Goal: Information Seeking & Learning: Learn about a topic

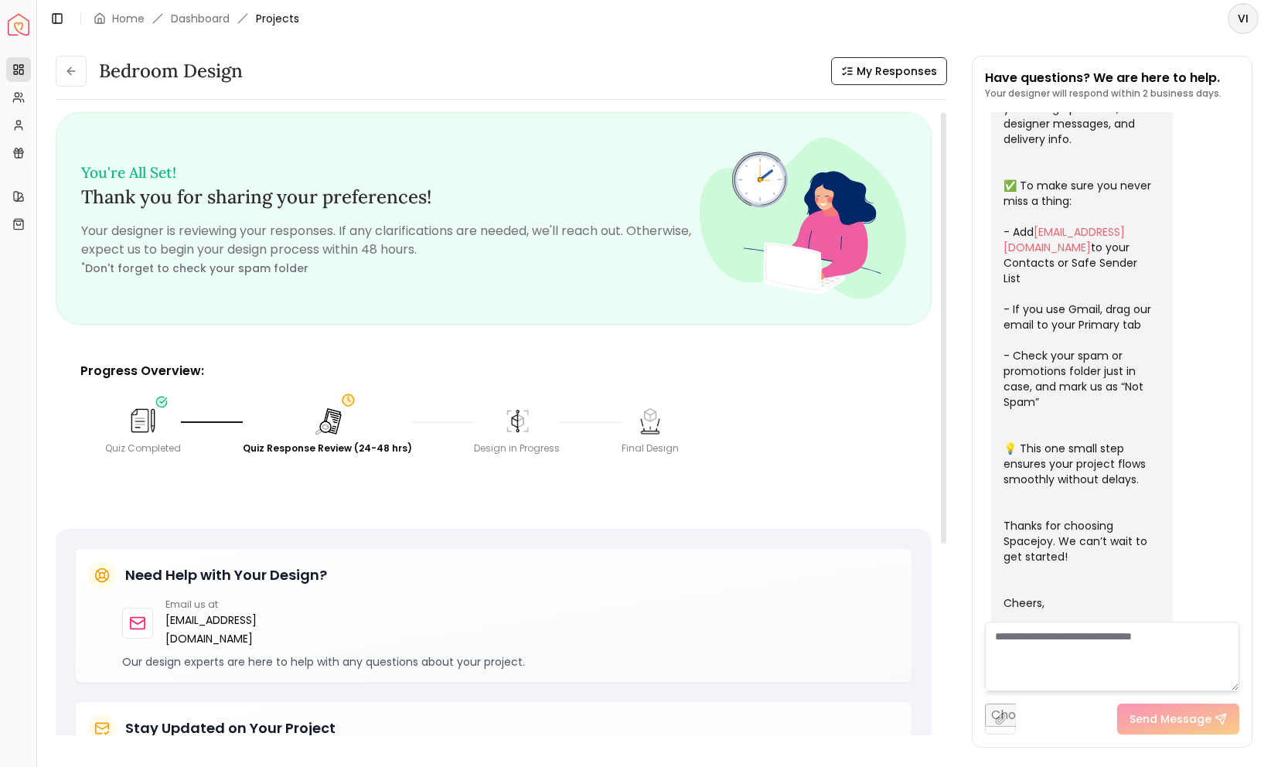
click at [276, 22] on span "Projects" at bounding box center [277, 18] width 43 height 15
click at [199, 19] on link "Dashboard" at bounding box center [200, 18] width 59 height 15
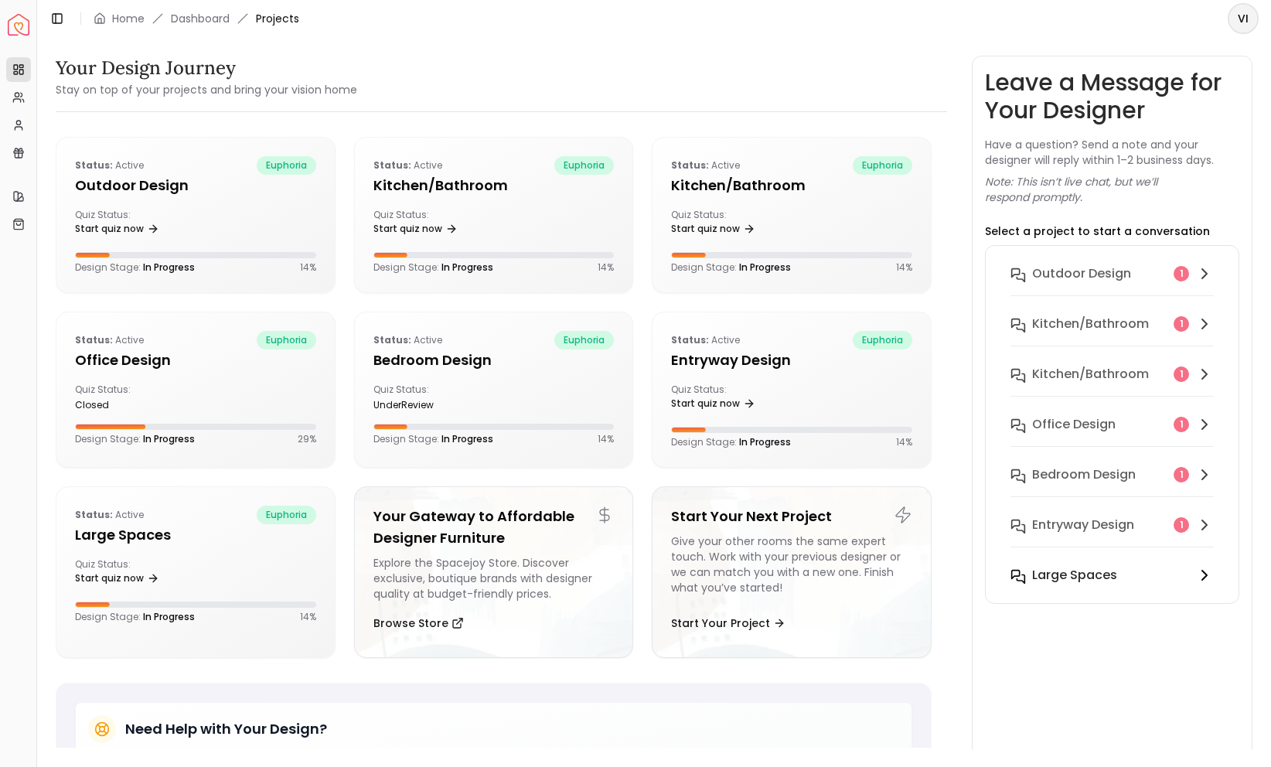
click at [1078, 574] on h6 "Large Spaces" at bounding box center [1074, 575] width 85 height 19
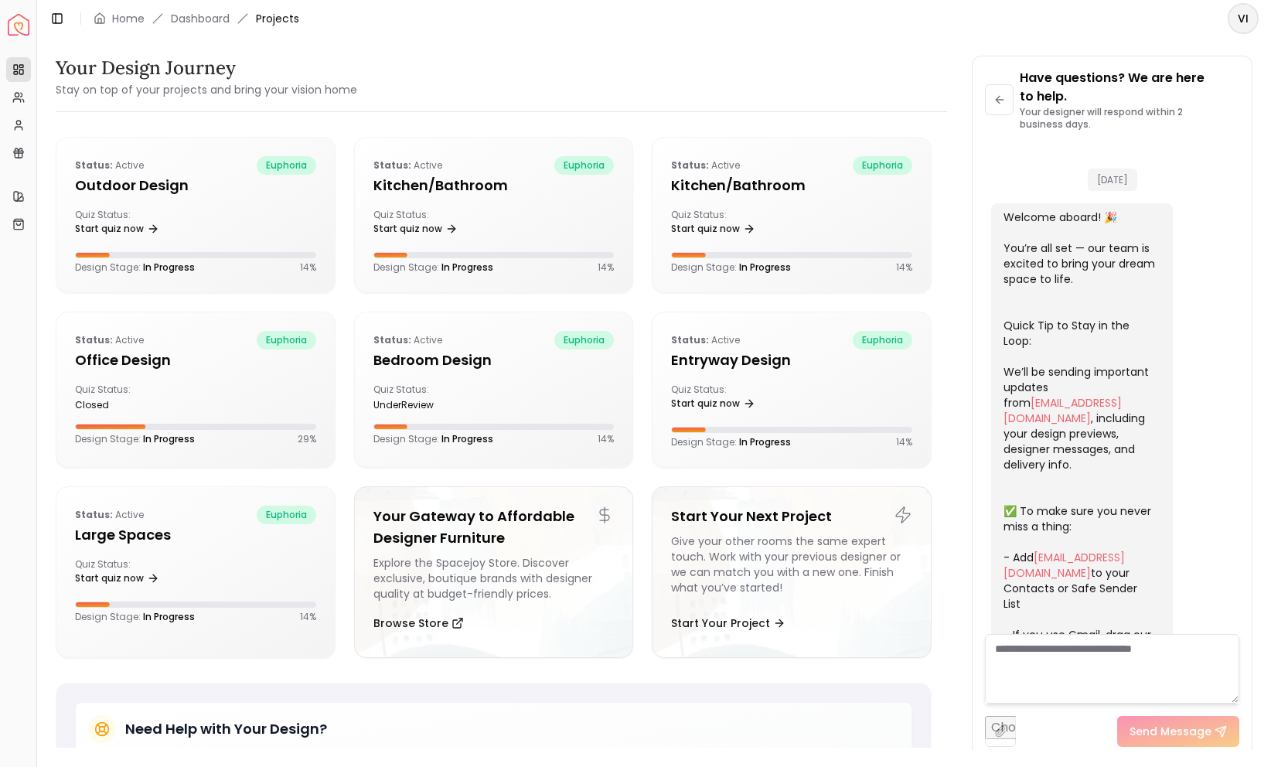
scroll to position [625, 0]
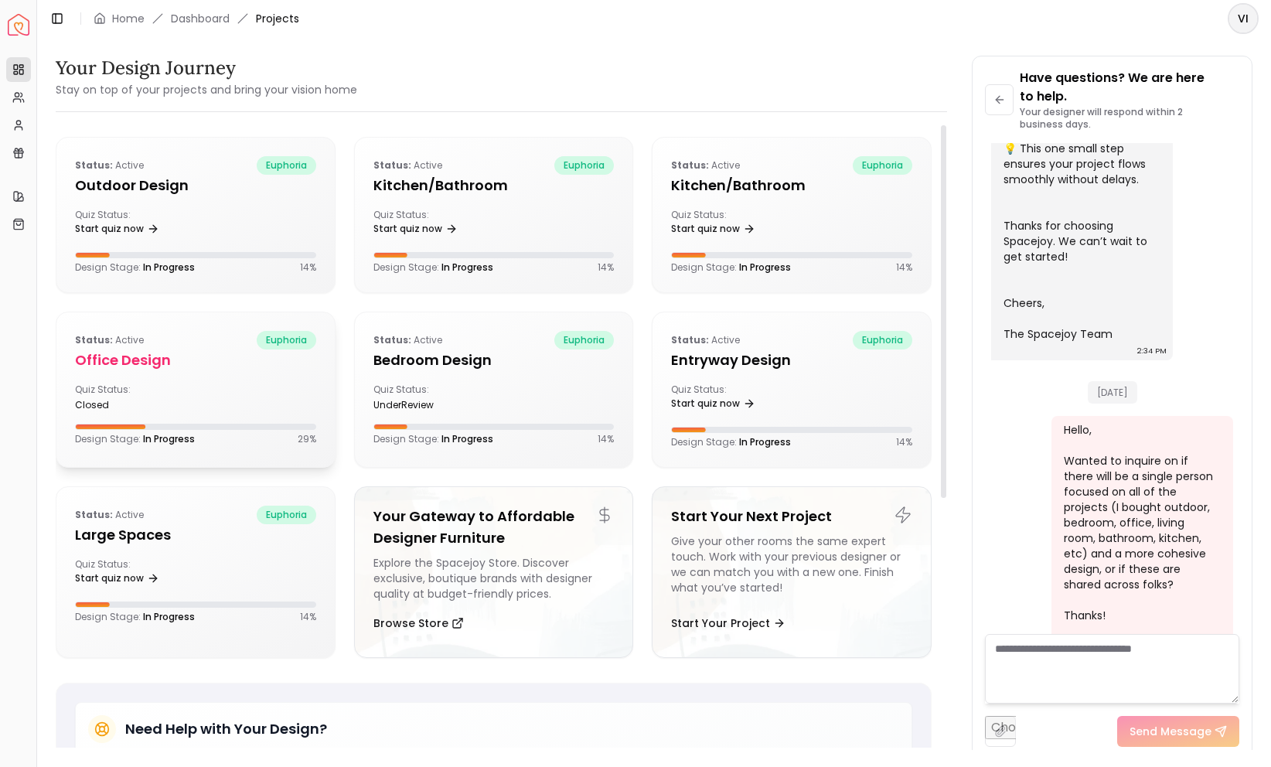
click at [119, 361] on h5 "Office design" at bounding box center [195, 360] width 241 height 22
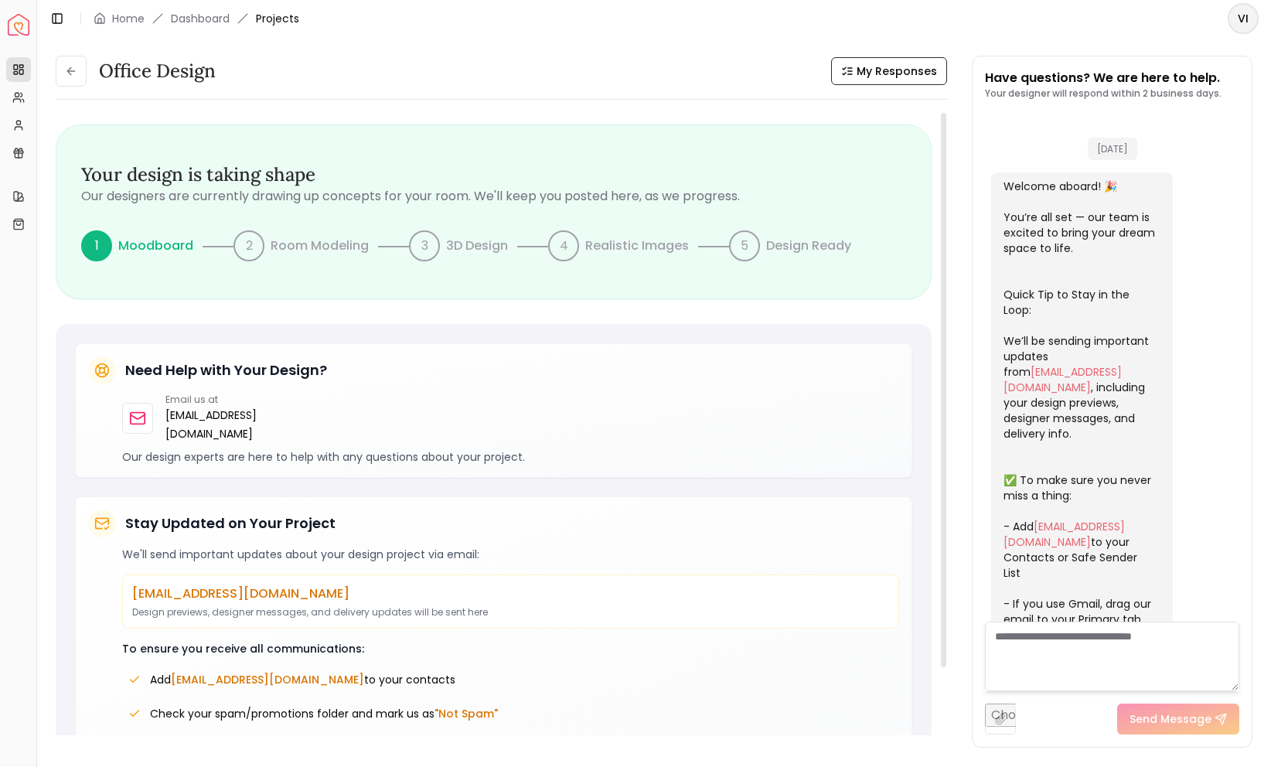
scroll to position [295, 0]
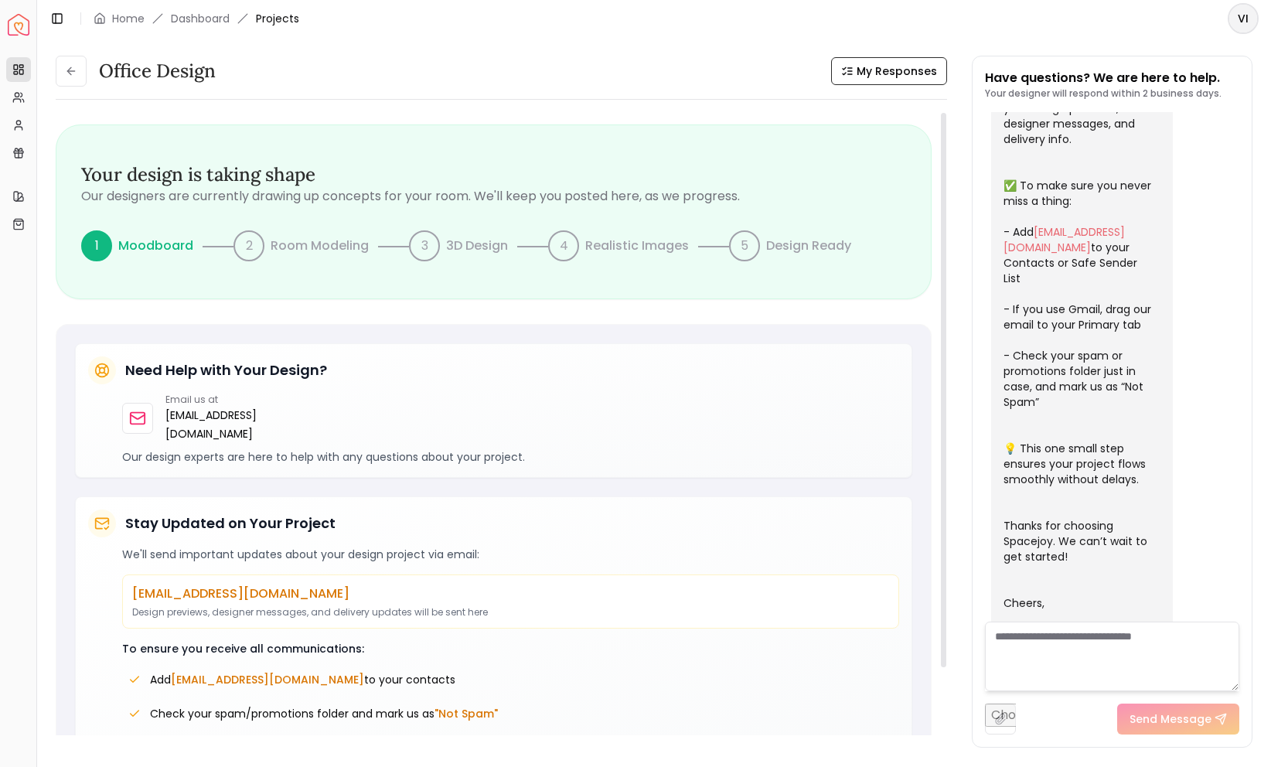
click at [149, 247] on p "Moodboard" at bounding box center [155, 246] width 75 height 19
click at [213, 263] on div "Your design is taking shape Our designers are currently drawing up concepts for…" at bounding box center [493, 211] width 874 height 173
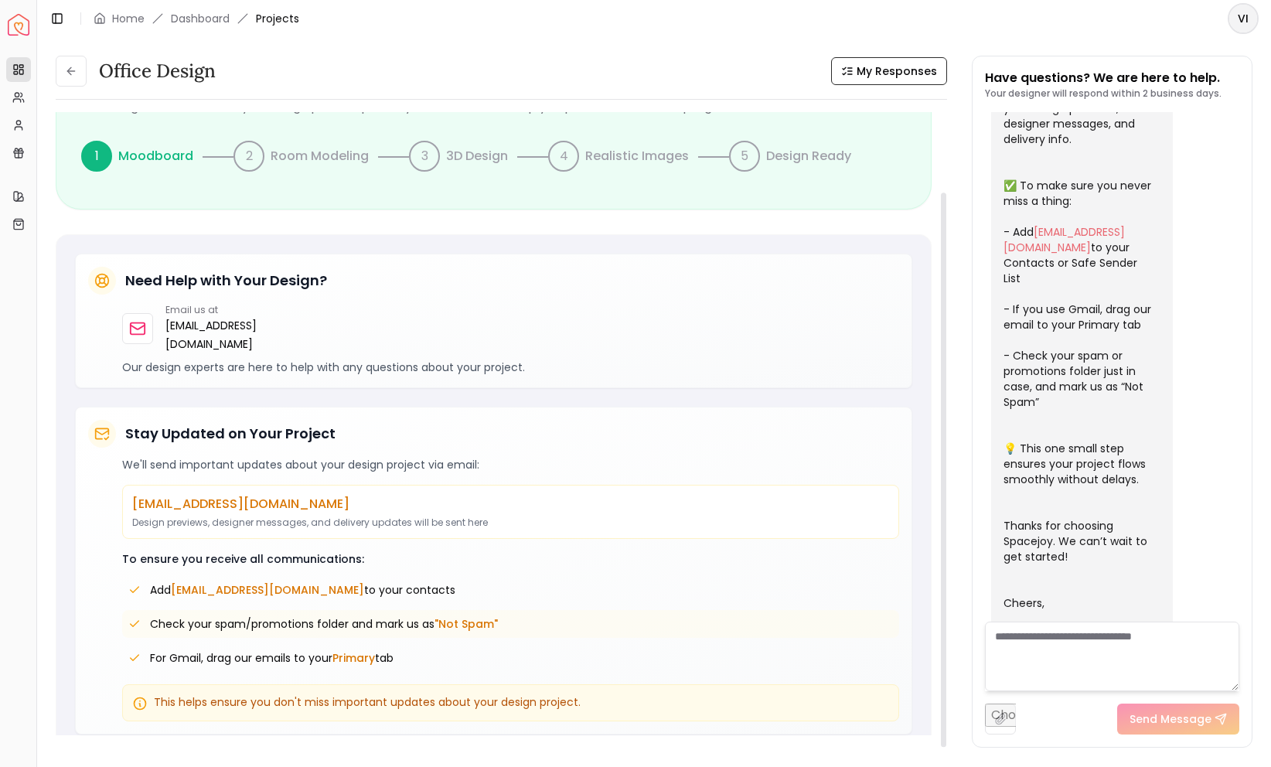
scroll to position [0, 0]
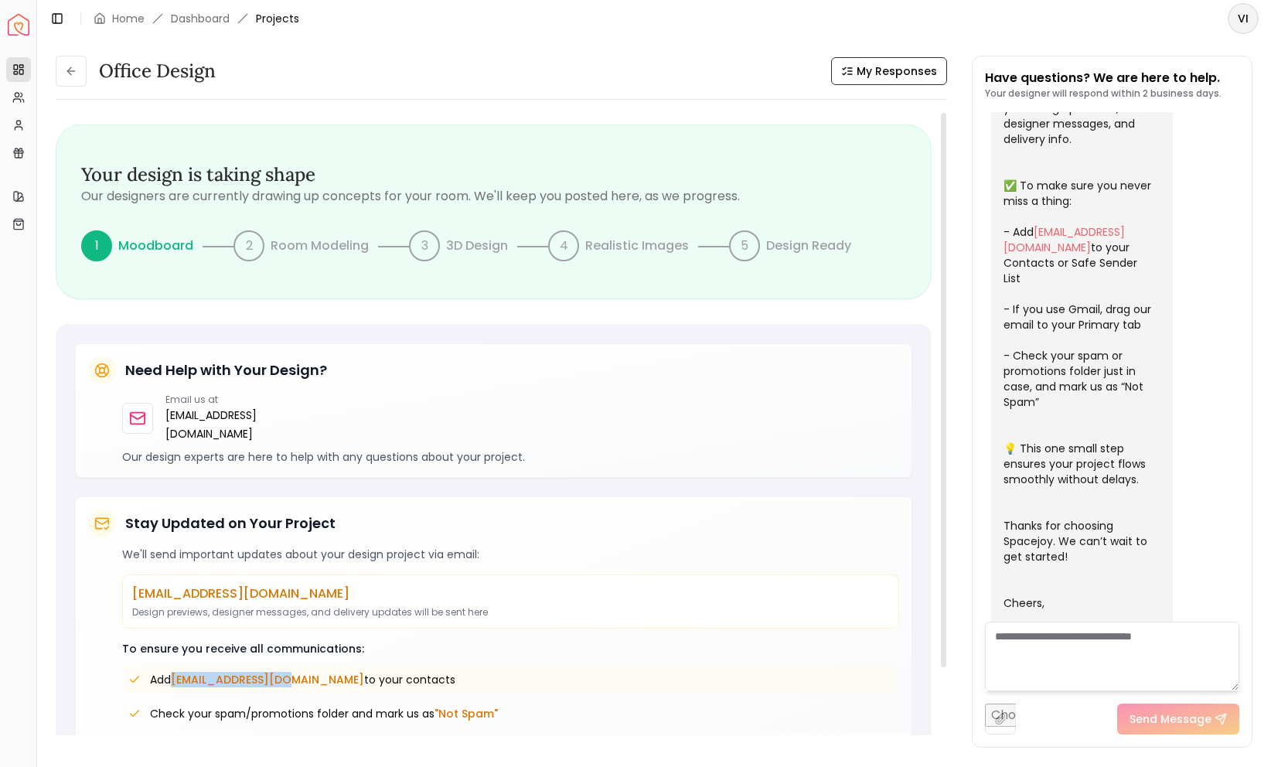
drag, startPoint x: 288, startPoint y: 659, endPoint x: 177, endPoint y: 655, distance: 111.4
click at [177, 672] on span "Add [EMAIL_ADDRESS][DOMAIN_NAME] to your contacts" at bounding box center [302, 679] width 305 height 15
copy span "[EMAIL_ADDRESS][DOMAIN_NAME]"
